Goal: Task Accomplishment & Management: Use online tool/utility

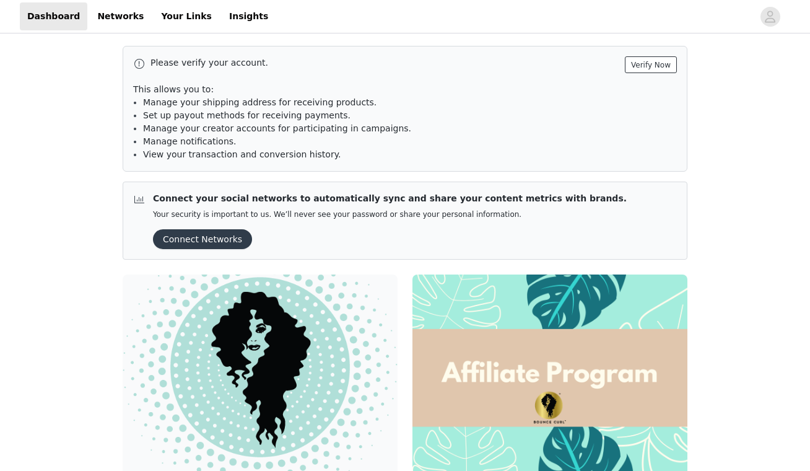
click at [646, 68] on button "Verify Now" at bounding box center [651, 64] width 52 height 17
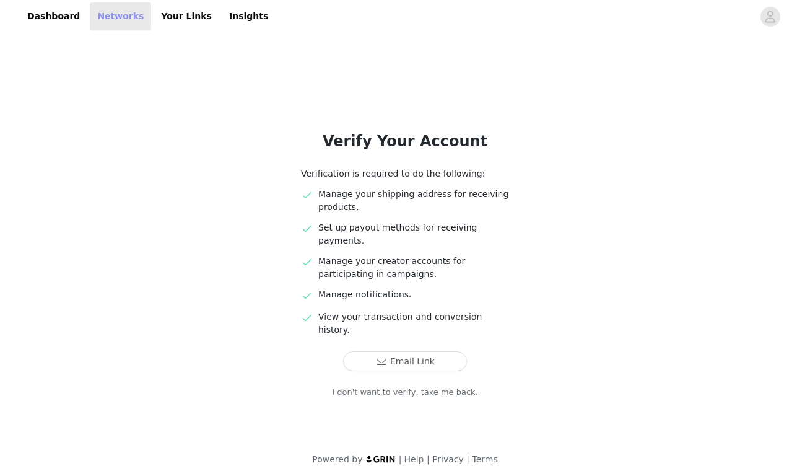
click at [123, 21] on link "Networks" at bounding box center [120, 16] width 61 height 28
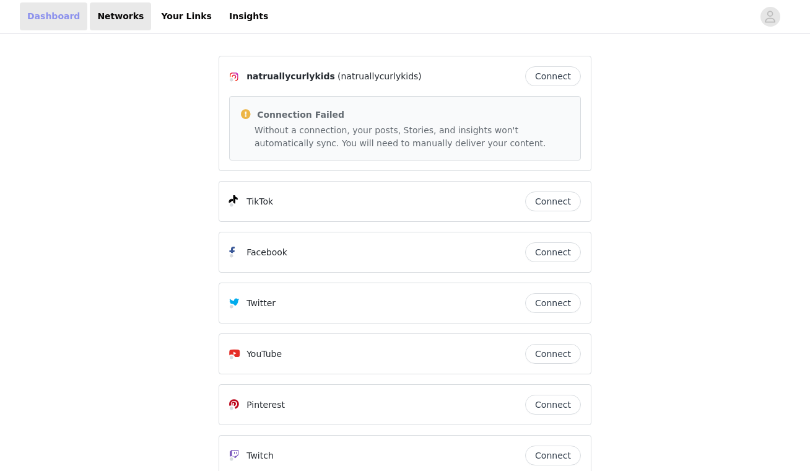
click at [31, 12] on link "Dashboard" at bounding box center [54, 16] width 68 height 28
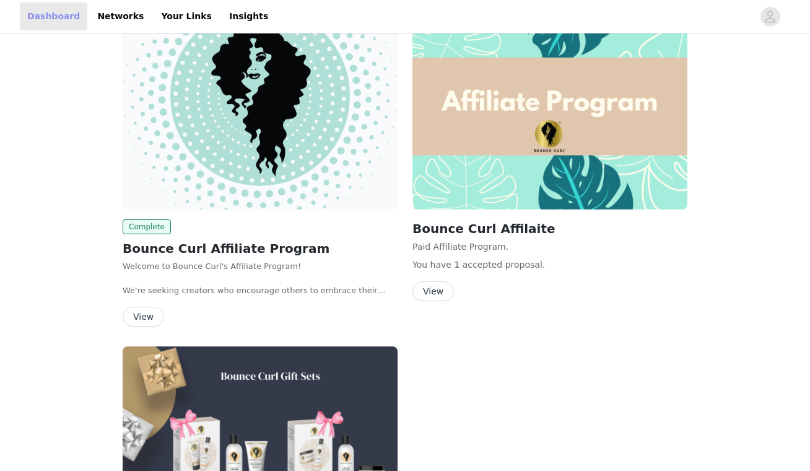
scroll to position [275, 0]
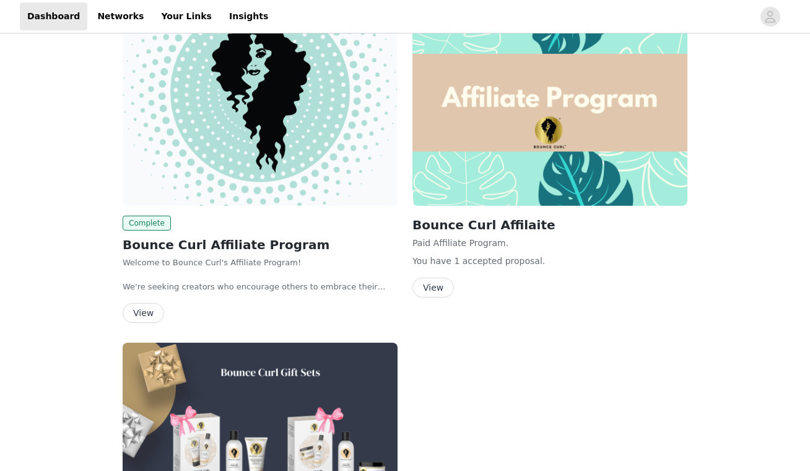
click at [144, 314] on button "View" at bounding box center [144, 313] width 42 height 20
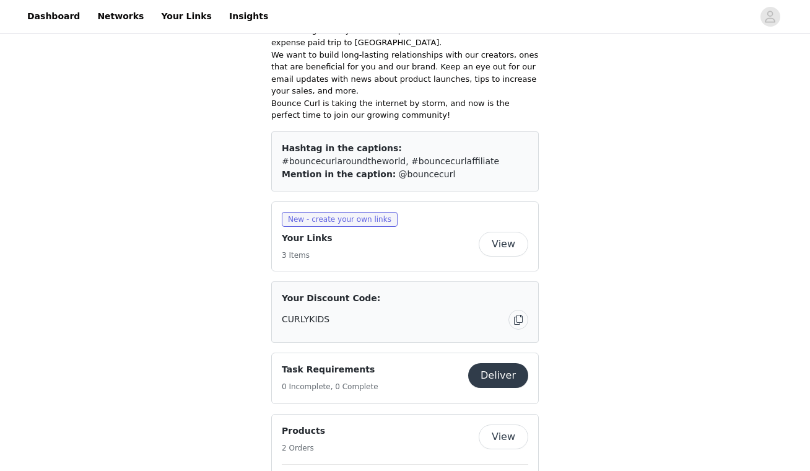
scroll to position [583, 0]
click at [501, 230] on button "View" at bounding box center [504, 242] width 50 height 25
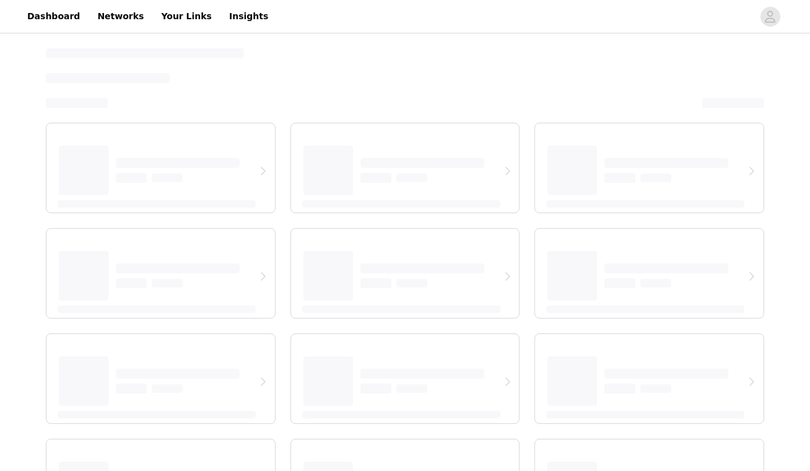
select select "12"
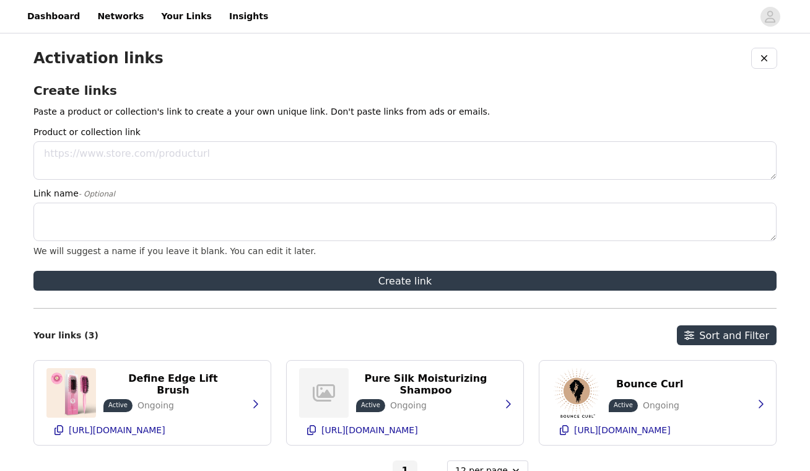
scroll to position [57, 0]
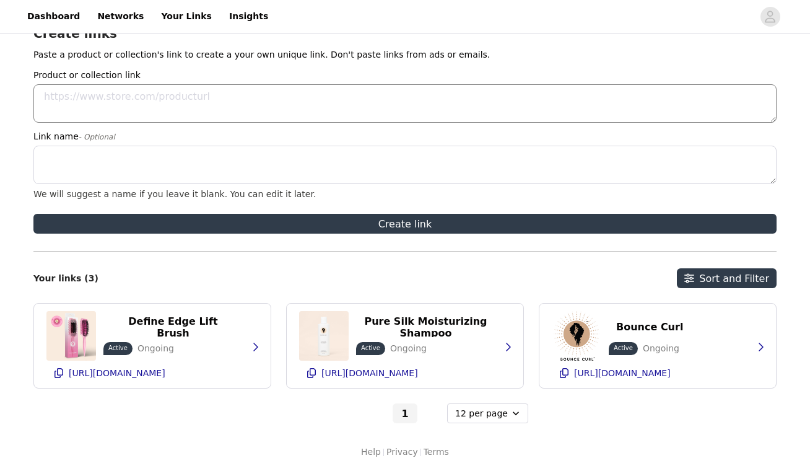
click at [357, 103] on textarea "Product or collection link" at bounding box center [404, 103] width 743 height 38
paste textarea "[URL][DOMAIN_NAME]"
type textarea "[URL][DOMAIN_NAME]"
click at [181, 160] on textarea "Link name - Optional" at bounding box center [404, 165] width 743 height 38
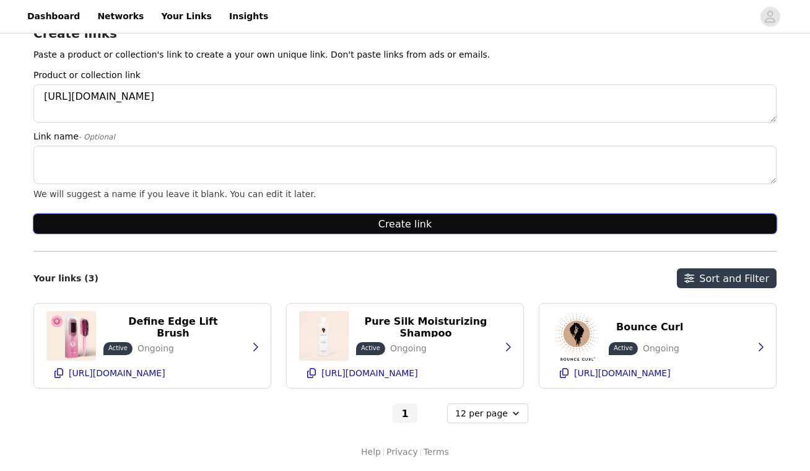
click at [500, 224] on button "Create link" at bounding box center [404, 224] width 743 height 20
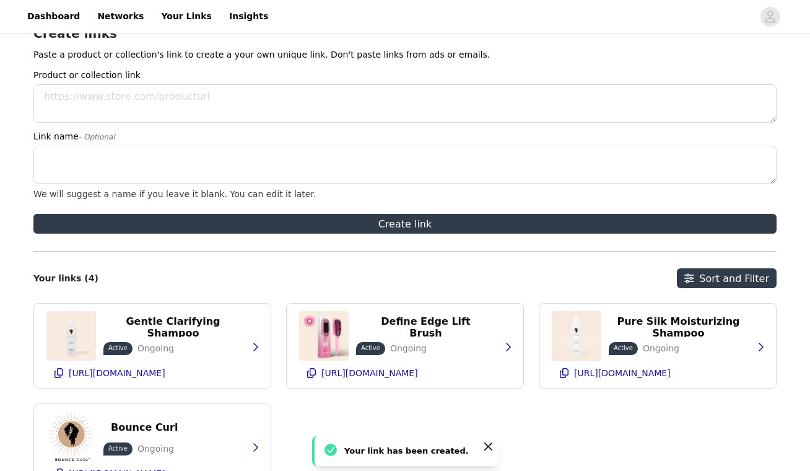
scroll to position [157, 0]
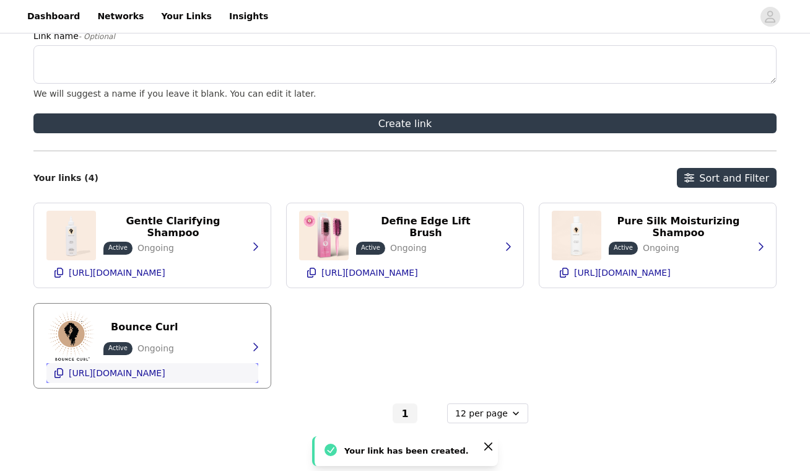
click at [165, 375] on p "[URL][DOMAIN_NAME]" at bounding box center [117, 373] width 97 height 10
click at [204, 340] on div "Bounce Curl Active Ongoing [URL][DOMAIN_NAME]" at bounding box center [152, 346] width 212 height 84
click at [153, 348] on p "Ongoing" at bounding box center [156, 348] width 37 height 13
click at [143, 329] on p "Bounce Curl" at bounding box center [144, 327] width 67 height 12
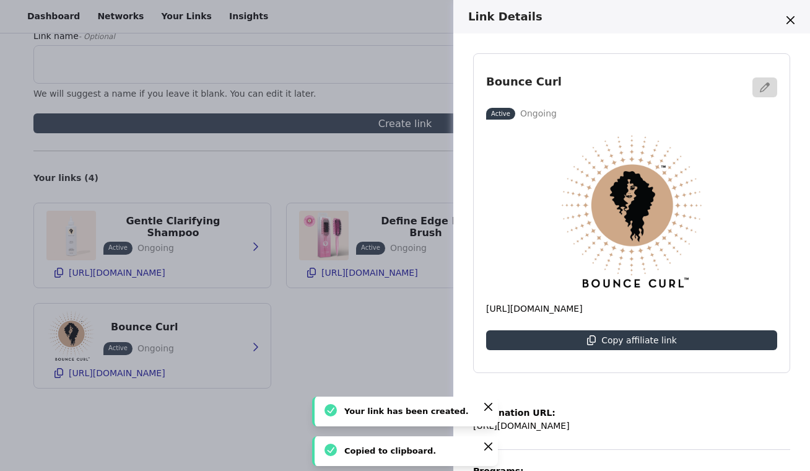
click at [137, 242] on div "Link Details Bounce Curl Active Ongoing [URL][DOMAIN_NAME] Copy affiliate link …" at bounding box center [405, 235] width 810 height 471
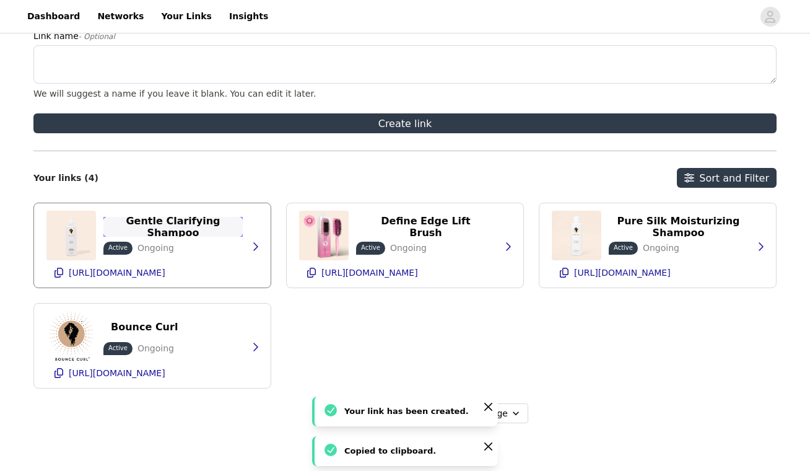
click at [193, 222] on p "Gentle Clarifying Shampoo" at bounding box center [173, 227] width 125 height 24
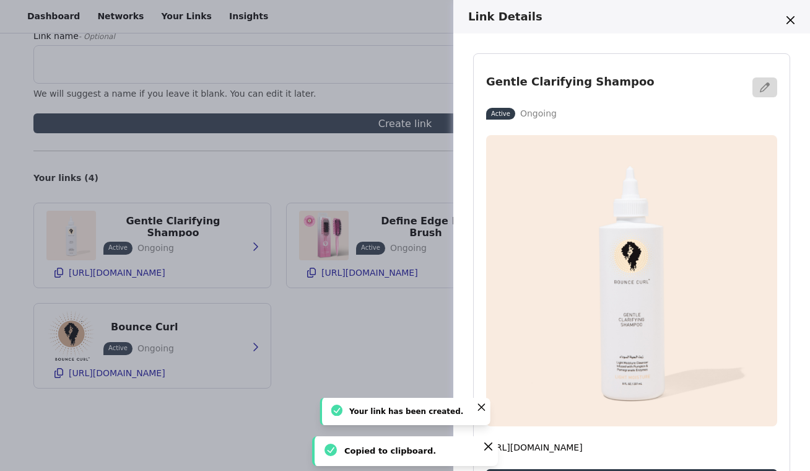
click at [185, 268] on div "Link Details Gentle Clarifying Shampoo Active Ongoing [URL][DOMAIN_NAME] Copy a…" at bounding box center [405, 235] width 810 height 471
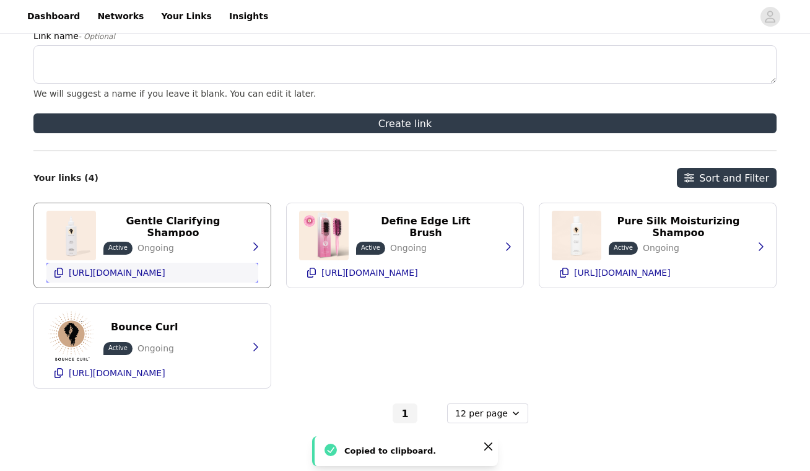
click at [165, 277] on p "[URL][DOMAIN_NAME]" at bounding box center [117, 273] width 97 height 10
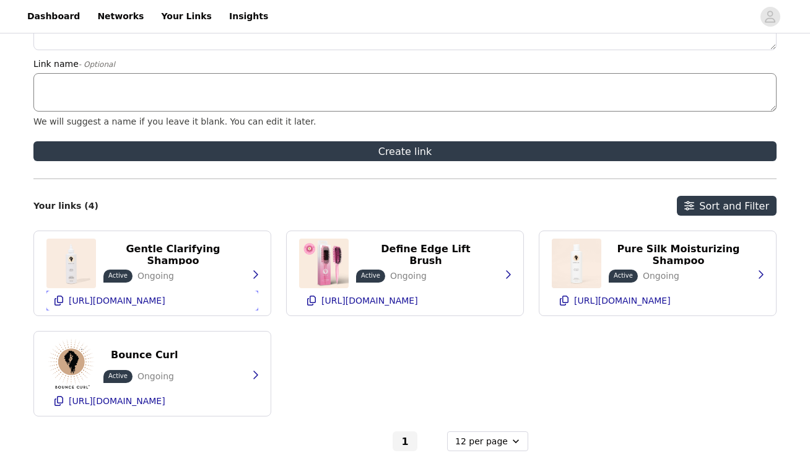
scroll to position [0, 0]
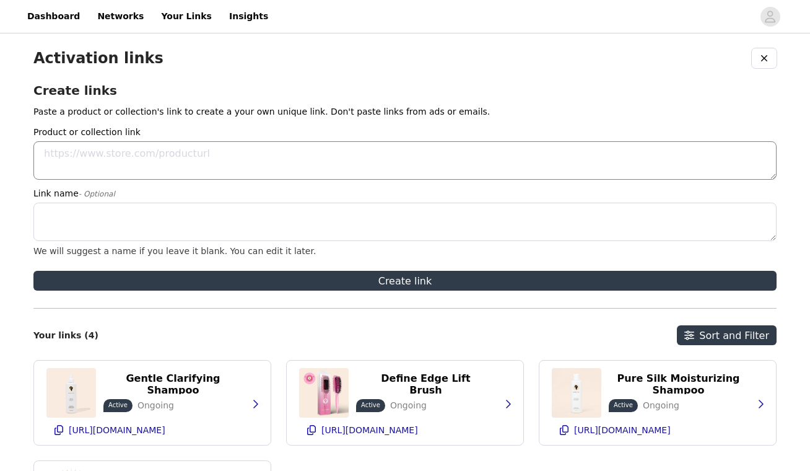
click at [309, 151] on textarea "Product or collection link" at bounding box center [404, 160] width 743 height 38
paste textarea "[URL][DOMAIN_NAME]"
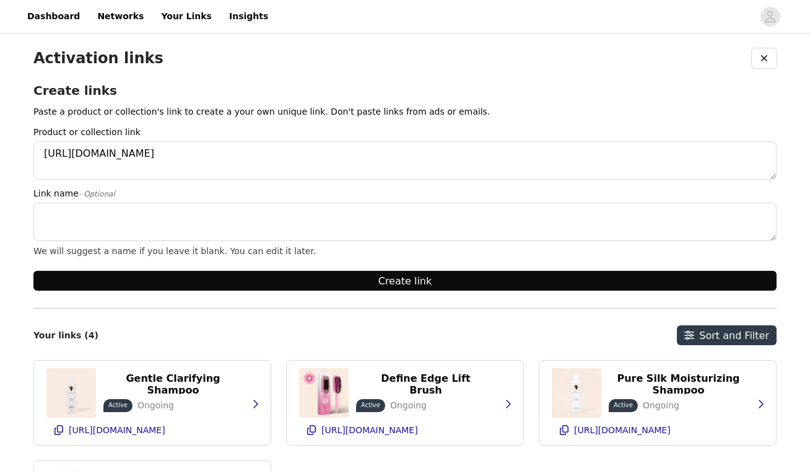
type textarea "[URL][DOMAIN_NAME]"
click at [275, 276] on button "Create link" at bounding box center [404, 281] width 743 height 20
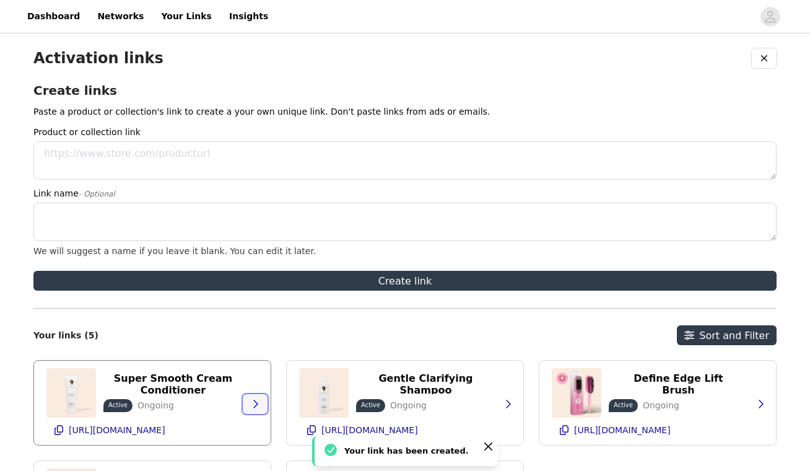
click at [255, 406] on icon "button" at bounding box center [255, 404] width 5 height 8
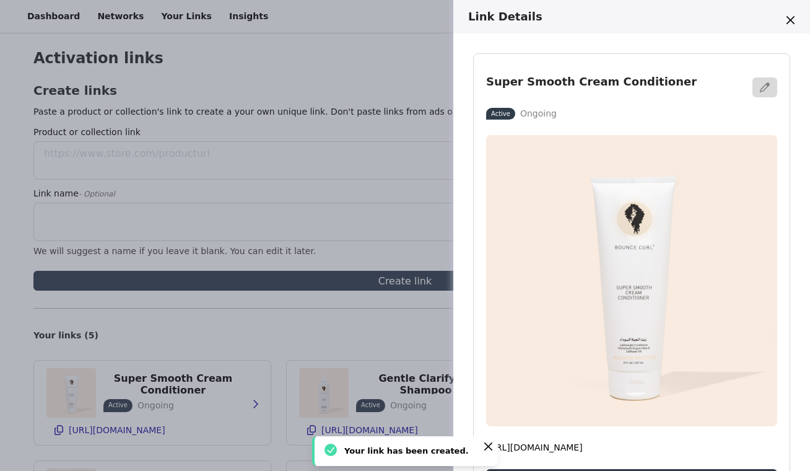
click at [205, 434] on div "Link Details Super Smooth Cream Conditioner Active Ongoing [URL][DOMAIN_NAME] C…" at bounding box center [405, 235] width 810 height 471
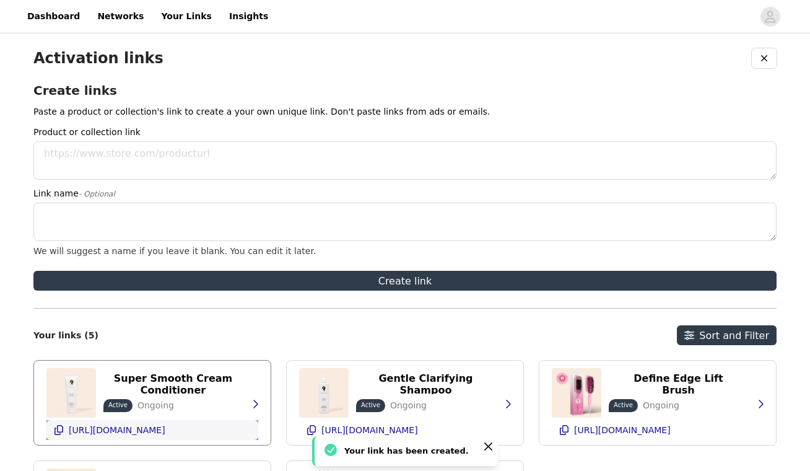
click at [165, 432] on p "[URL][DOMAIN_NAME]" at bounding box center [117, 430] width 97 height 10
